Goal: Information Seeking & Learning: Learn about a topic

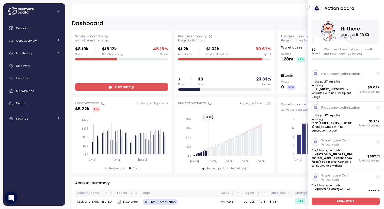
click at [308, 7] on icon "button" at bounding box center [308, 7] width 2 height 6
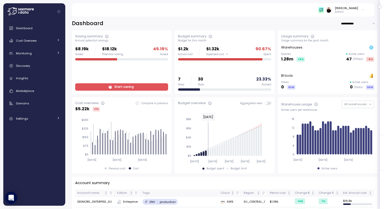
click at [324, 11] on img at bounding box center [321, 9] width 5 height 5
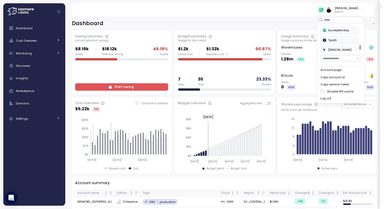
scroll to position [207, 0]
click at [335, 28] on div "SurveyMonkey" at bounding box center [339, 28] width 33 height 5
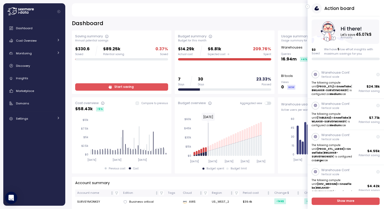
click at [114, 86] on span "Start saving" at bounding box center [121, 87] width 86 height 7
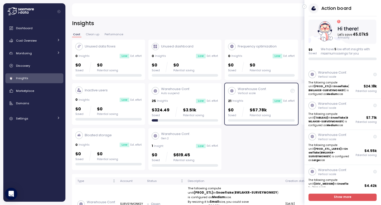
click at [304, 8] on button "button" at bounding box center [304, 7] width 4 height 4
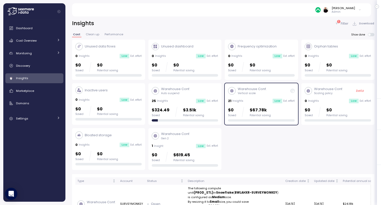
click at [278, 93] on div "Warehouse Conf. Vertical scale" at bounding box center [261, 91] width 66 height 9
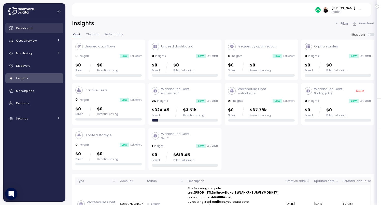
click at [25, 30] on span "Dashboard" at bounding box center [24, 28] width 17 height 4
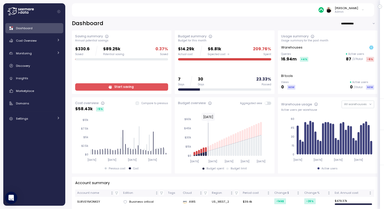
click at [117, 86] on span "Start saving" at bounding box center [123, 87] width 19 height 7
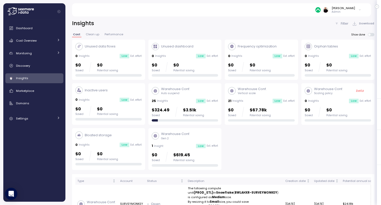
click at [371, 34] on span at bounding box center [372, 34] width 4 height 3
click at [27, 43] on div "Cost Overview" at bounding box center [35, 40] width 38 height 5
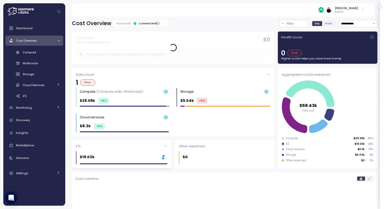
click at [113, 153] on div "$19.03k .st0{fill:#0073FF;}" at bounding box center [124, 157] width 88 height 13
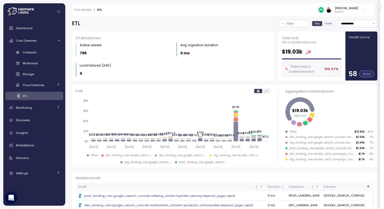
click at [84, 10] on link "Cost overview" at bounding box center [83, 10] width 17 height 3
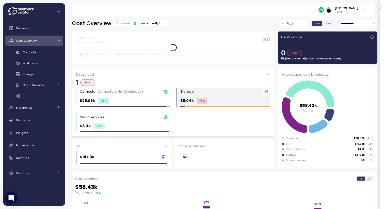
click at [207, 93] on div "Storage" at bounding box center [226, 92] width 90 height 8
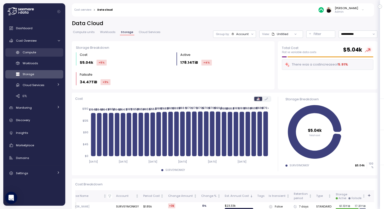
click at [33, 51] on span "Compute" at bounding box center [29, 52] width 13 height 4
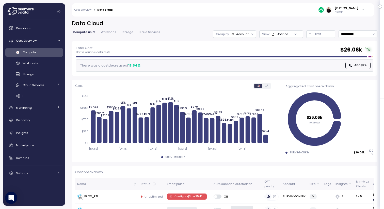
click at [147, 32] on span "Cloud Services" at bounding box center [150, 32] width 22 height 3
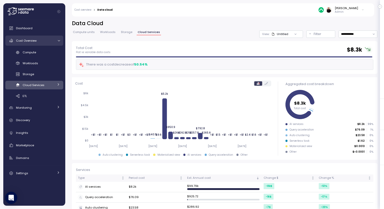
click at [25, 41] on span "Cost Overview" at bounding box center [26, 41] width 21 height 4
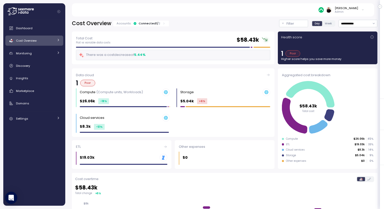
click at [145, 22] on div "Connected 1 / 2" at bounding box center [150, 23] width 22 height 4
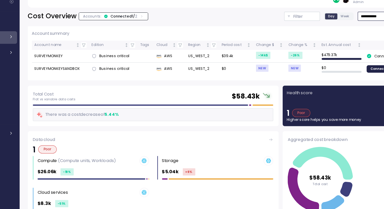
click at [345, 22] on input "**********" at bounding box center [358, 23] width 39 height 7
click at [344, 45] on div "Last 7 days" at bounding box center [352, 47] width 17 height 4
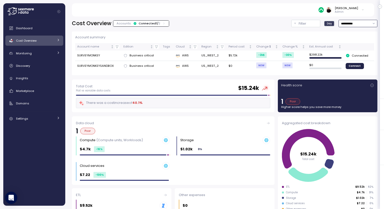
click at [350, 23] on input "**********" at bounding box center [358, 23] width 39 height 7
click at [275, 21] on div "**********" at bounding box center [225, 23] width 306 height 7
click at [349, 24] on input "**********" at bounding box center [358, 23] width 39 height 7
click at [351, 73] on div "Last year" at bounding box center [350, 74] width 13 height 4
type input "*********"
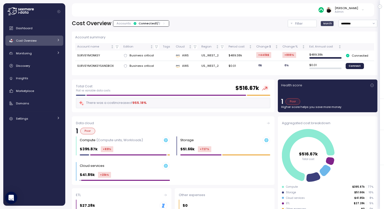
click at [347, 9] on div "[PERSON_NAME]" at bounding box center [346, 8] width 23 height 4
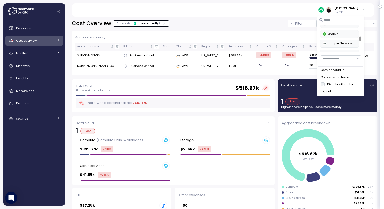
scroll to position [115, 0]
click at [339, 29] on button "enable" at bounding box center [339, 32] width 39 height 8
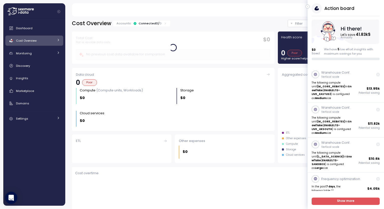
click at [308, 5] on icon "button" at bounding box center [308, 7] width 2 height 6
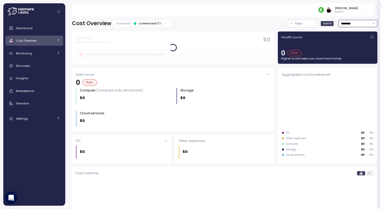
click at [343, 24] on input "*********" at bounding box center [358, 23] width 39 height 7
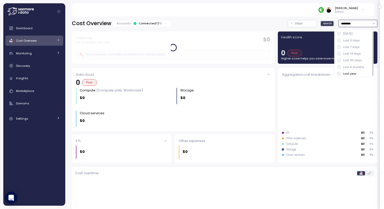
scroll to position [1, 0]
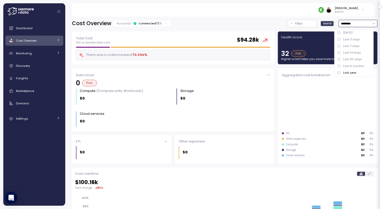
click at [350, 57] on div "Last 30 days" at bounding box center [354, 59] width 37 height 7
type input "**********"
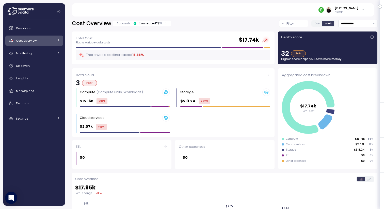
click at [148, 24] on div "Connected 7 / 15" at bounding box center [150, 23] width 23 height 4
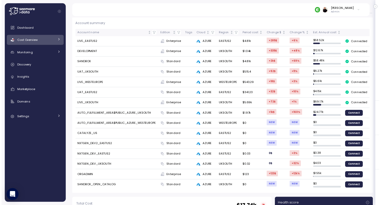
scroll to position [13, 0]
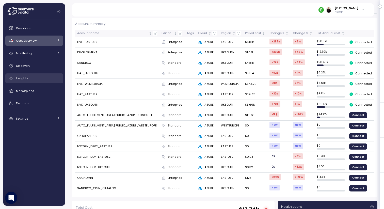
click at [34, 76] on div "Insights" at bounding box center [38, 78] width 44 height 5
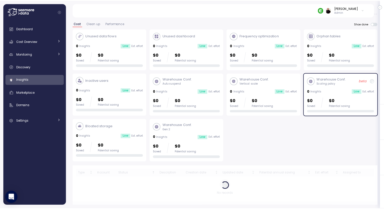
scroll to position [7, 0]
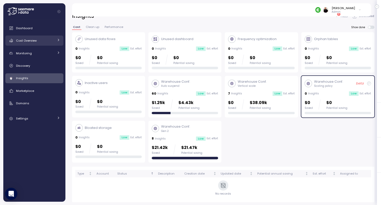
click at [27, 44] on link "Cost Overview" at bounding box center [34, 41] width 58 height 10
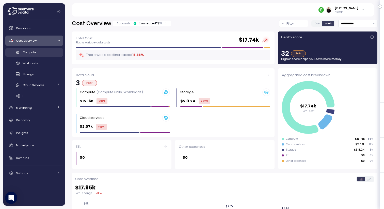
click at [33, 55] on link "Compute" at bounding box center [34, 52] width 58 height 8
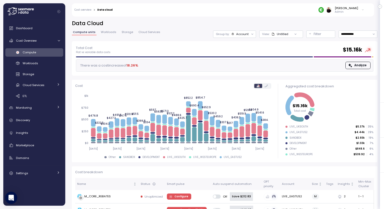
scroll to position [81, 0]
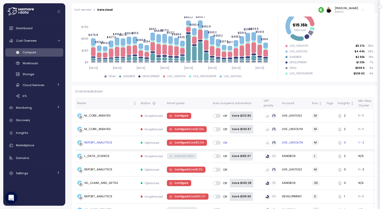
click at [189, 142] on p "| Save $ 15.16k" at bounding box center [196, 143] width 16 height 4
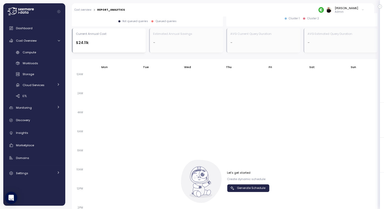
scroll to position [285, 0]
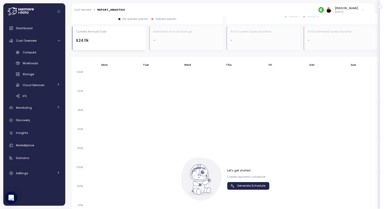
click at [241, 183] on span "Generate Schedule" at bounding box center [251, 186] width 28 height 7
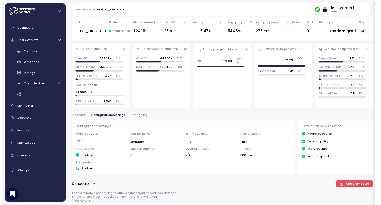
scroll to position [0, 0]
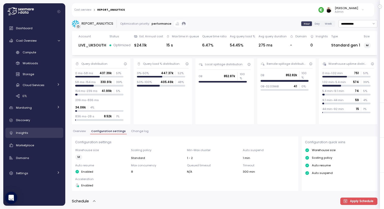
click at [32, 133] on div "Insights" at bounding box center [38, 132] width 44 height 5
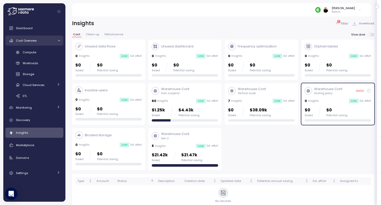
click at [28, 41] on span "Cost Overview" at bounding box center [26, 41] width 21 height 4
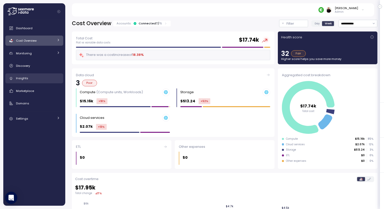
click at [25, 80] on span "Insights" at bounding box center [22, 78] width 12 height 4
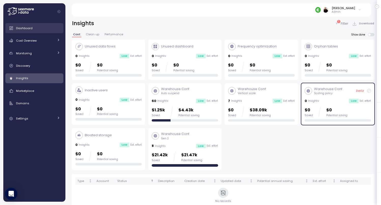
click at [24, 27] on span "Dashboard" at bounding box center [24, 28] width 17 height 4
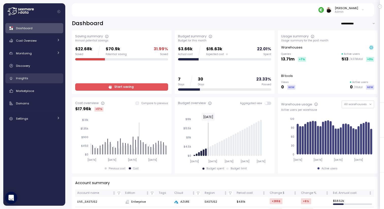
click at [27, 78] on div "Insights" at bounding box center [38, 78] width 44 height 5
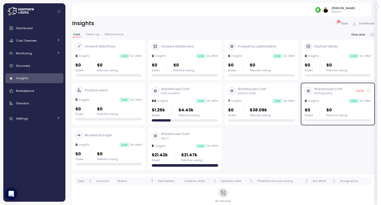
click at [345, 11] on p "Admin" at bounding box center [342, 12] width 23 height 4
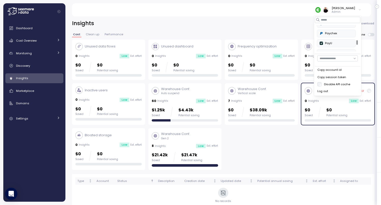
scroll to position [153, 0]
click at [332, 33] on div "Paychex" at bounding box center [335, 33] width 33 height 5
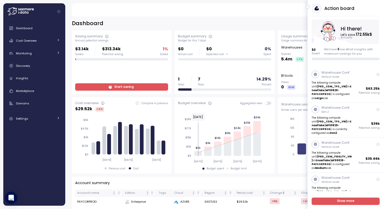
click at [308, 8] on icon "button" at bounding box center [308, 7] width 2 height 6
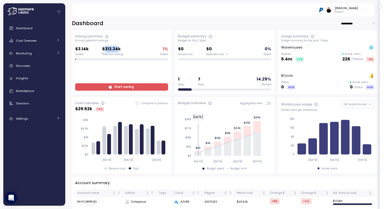
drag, startPoint x: 105, startPoint y: 49, endPoint x: 119, endPoint y: 49, distance: 13.5
click at [119, 49] on p "$313.34k" at bounding box center [112, 49] width 21 height 7
click at [36, 41] on span "Cost Overview" at bounding box center [26, 41] width 21 height 4
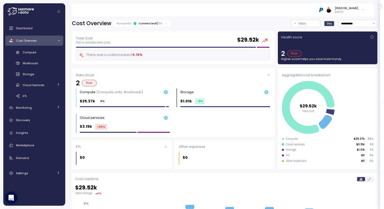
click at [146, 24] on div "Connected 1 / 30" at bounding box center [151, 23] width 24 height 4
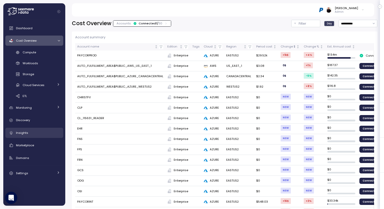
click at [31, 129] on link "Insights" at bounding box center [34, 133] width 58 height 10
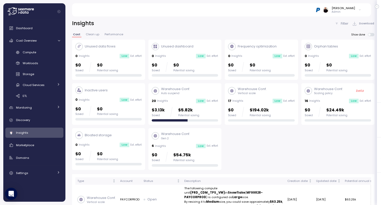
click at [181, 147] on div "6 Insights Low Est. effort" at bounding box center [185, 146] width 66 height 5
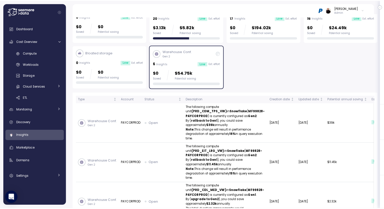
scroll to position [80, 0]
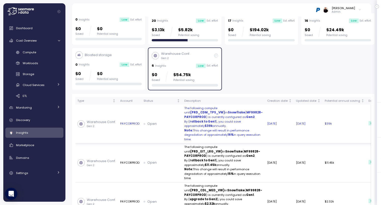
click at [152, 127] on td "Open" at bounding box center [161, 124] width 41 height 39
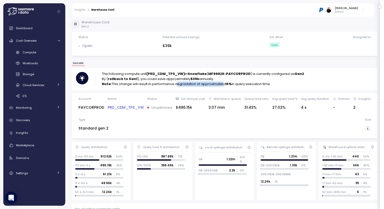
drag, startPoint x: 175, startPoint y: 85, endPoint x: 222, endPoint y: 87, distance: 47.3
click at [222, 87] on div "The following compute unit (PRD_CDM_TPS_VW) in Snowflake ( MF99828-PAYCORPROD )…" at bounding box center [225, 79] width 306 height 22
click at [80, 10] on link "Insights" at bounding box center [80, 10] width 11 height 3
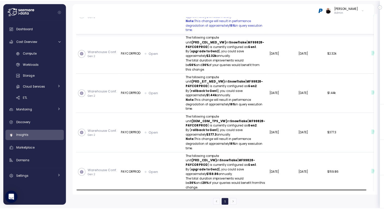
scroll to position [255, 0]
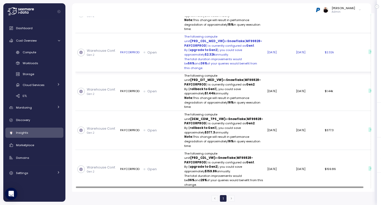
click at [199, 57] on p "By ( upgrade to Gen2 ), you could save approximately $2.32k annually." at bounding box center [223, 52] width 79 height 9
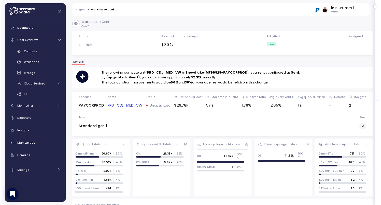
scroll to position [3, 0]
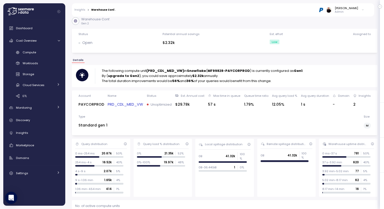
click at [79, 9] on link "Insights" at bounding box center [80, 10] width 11 height 3
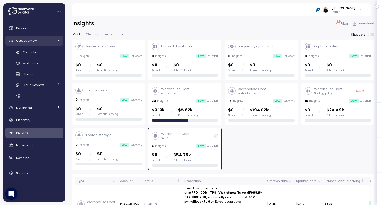
click at [34, 40] on span "Cost Overview" at bounding box center [26, 41] width 21 height 4
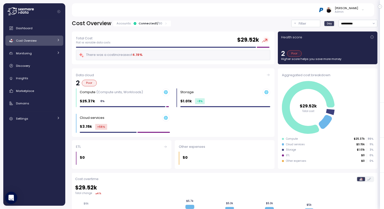
click at [144, 24] on div "Connected 1 / 30" at bounding box center [151, 23] width 24 height 4
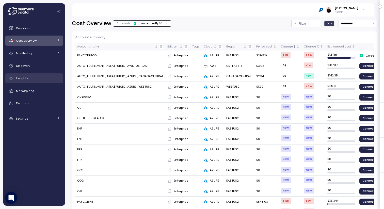
click at [33, 74] on link "Insights" at bounding box center [34, 78] width 58 height 10
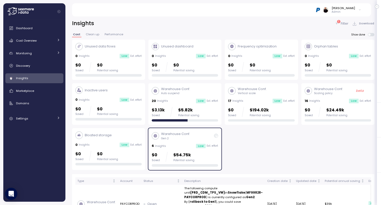
click at [255, 98] on div "Warehouse Conf. Vertical scale 17 Insights Low Est. effort $0 Saved $194.02k Po…" at bounding box center [261, 104] width 66 height 35
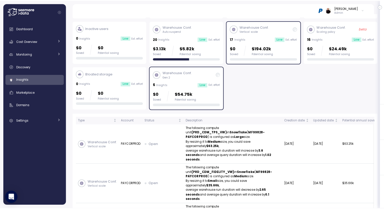
scroll to position [64, 0]
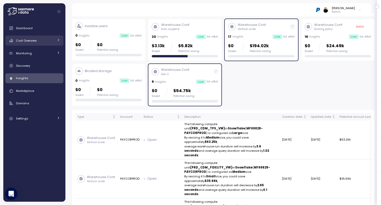
click at [32, 38] on div "Cost Overview" at bounding box center [35, 40] width 38 height 5
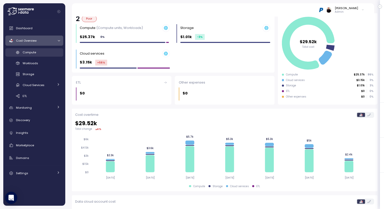
click at [36, 53] on div "Compute" at bounding box center [41, 52] width 37 height 5
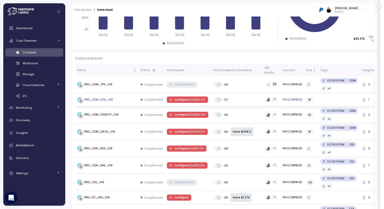
scroll to position [111, 0]
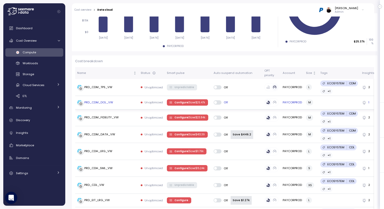
click at [181, 100] on span "Configure | Save $ 25.47k" at bounding box center [190, 103] width 31 height 6
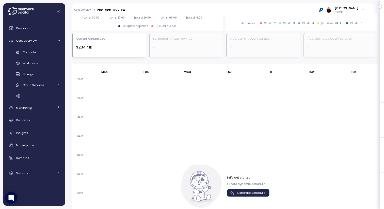
scroll to position [299, 0]
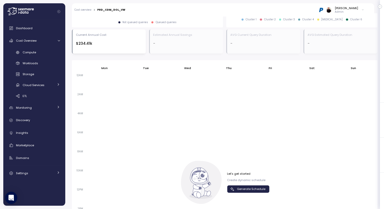
click at [248, 186] on span "Generate Schedule" at bounding box center [251, 189] width 28 height 7
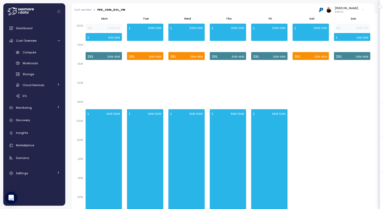
scroll to position [377, 0]
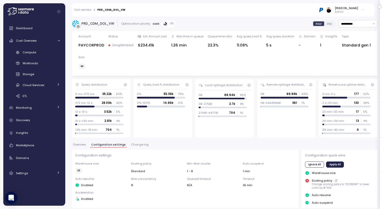
scroll to position [377, 0]
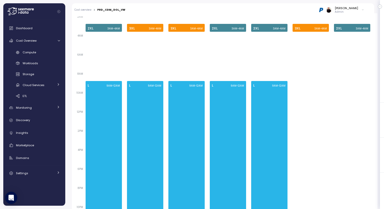
click at [351, 9] on div "[PERSON_NAME]" at bounding box center [346, 8] width 23 height 4
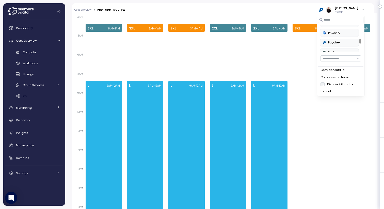
scroll to position [140, 0]
click at [335, 36] on div "PAGAYA" at bounding box center [339, 36] width 33 height 5
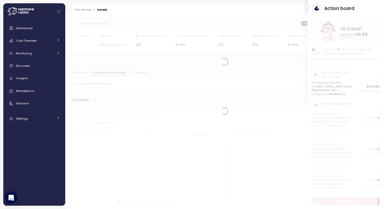
click at [308, 7] on icon "button" at bounding box center [308, 7] width 2 height 6
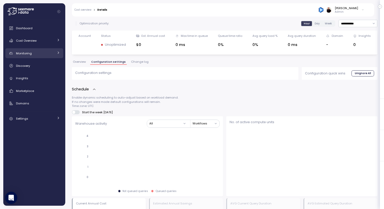
click at [39, 52] on div "Monitoring" at bounding box center [35, 53] width 38 height 5
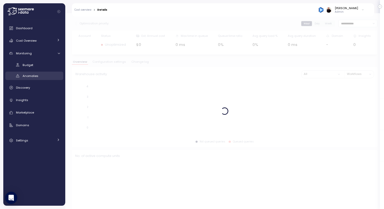
click at [43, 75] on div "Anomalies" at bounding box center [41, 75] width 37 height 5
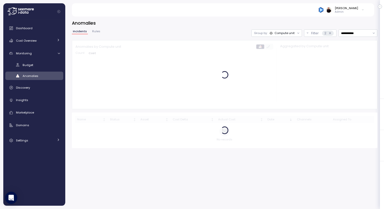
click at [287, 34] on div "Compute unit" at bounding box center [285, 33] width 20 height 4
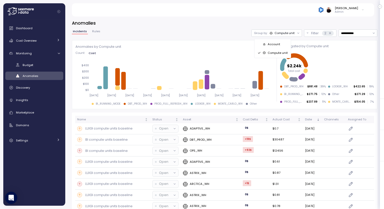
click at [345, 33] on input "**********" at bounding box center [358, 32] width 39 height 7
click at [349, 56] on div "Last 7 days" at bounding box center [352, 57] width 17 height 4
type input "**********"
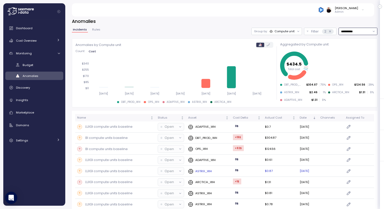
scroll to position [2, 0]
click at [281, 31] on div "Compute unit" at bounding box center [285, 31] width 20 height 4
click at [225, 27] on div "**********" at bounding box center [225, 115] width 306 height 195
click at [104, 147] on p "BI compute units baseline" at bounding box center [106, 148] width 42 height 5
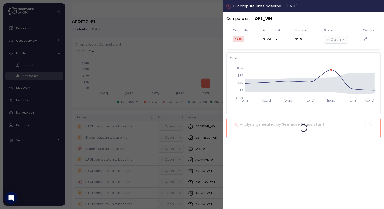
click at [381, 8] on button "button" at bounding box center [379, 6] width 6 height 6
